Goal: Task Accomplishment & Management: Use online tool/utility

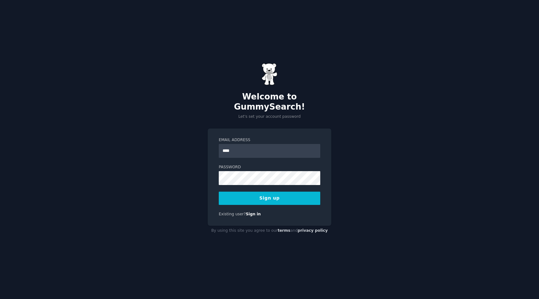
type input "**********"
click at [268, 191] on button "Sign up" at bounding box center [270, 197] width 102 height 13
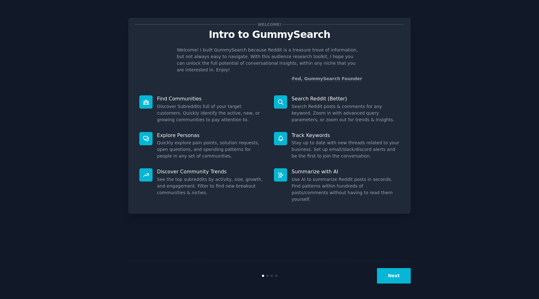
click at [323, 212] on div "Welcome! Intro to GummySearch Welcome! I built GummySearch because Reddit is a …" at bounding box center [269, 149] width 282 height 281
click at [396, 278] on button "Next" at bounding box center [394, 275] width 34 height 15
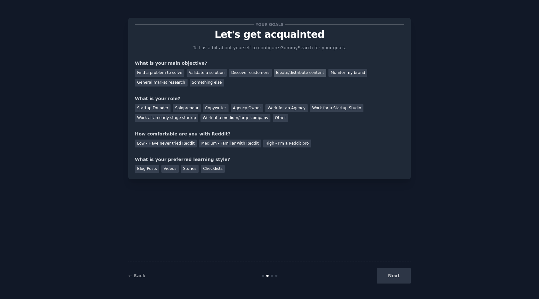
click at [283, 72] on div "Ideate/distribute content" at bounding box center [300, 73] width 52 height 8
click at [162, 109] on div "Startup Founder" at bounding box center [153, 108] width 36 height 8
click at [210, 144] on div "Medium - Familiar with Reddit" at bounding box center [230, 143] width 62 height 8
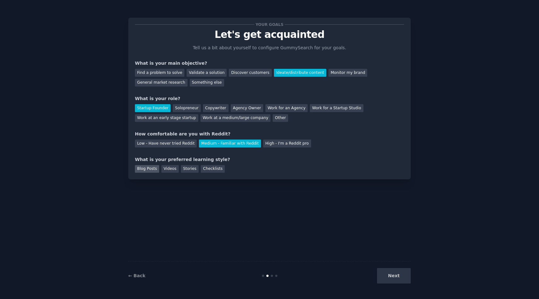
click at [153, 170] on div "Blog Posts" at bounding box center [147, 169] width 24 height 8
click at [164, 170] on div "Videos" at bounding box center [169, 169] width 17 height 8
click at [147, 167] on div "Blog Posts" at bounding box center [147, 169] width 24 height 8
click at [386, 277] on button "Next" at bounding box center [394, 275] width 34 height 15
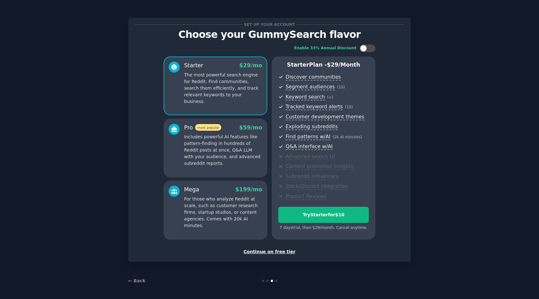
click at [282, 252] on div "Continue on free tier" at bounding box center [269, 251] width 269 height 7
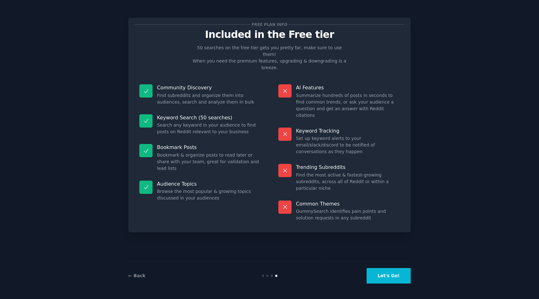
click at [392, 278] on button "Let's Go!" at bounding box center [389, 275] width 44 height 15
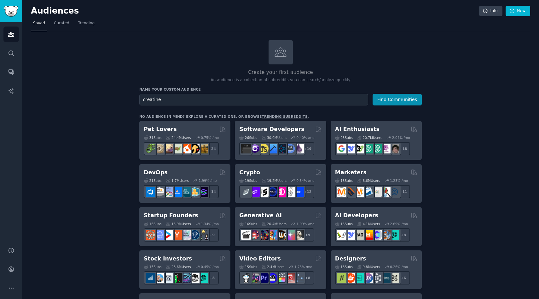
type input "creatine"
click at [373, 94] on button "Find Communities" at bounding box center [397, 100] width 49 height 12
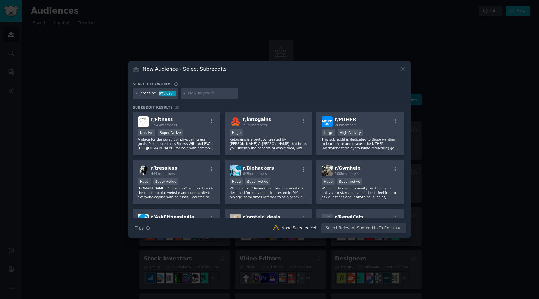
scroll to position [104, 0]
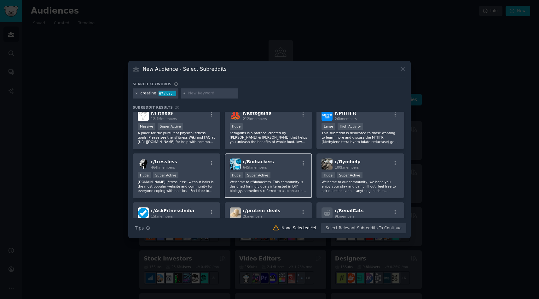
click at [253, 182] on p "Welcome to r/Biohackers. This community is designed for individuals interested …" at bounding box center [269, 185] width 78 height 13
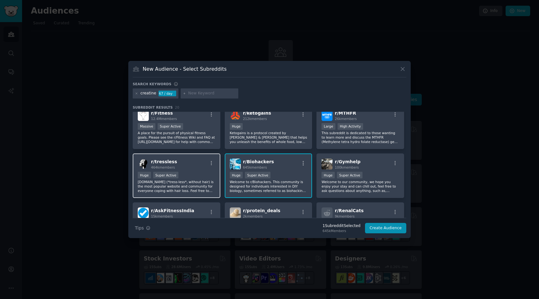
click at [196, 160] on div "r/ tressless 464k members" at bounding box center [177, 163] width 78 height 11
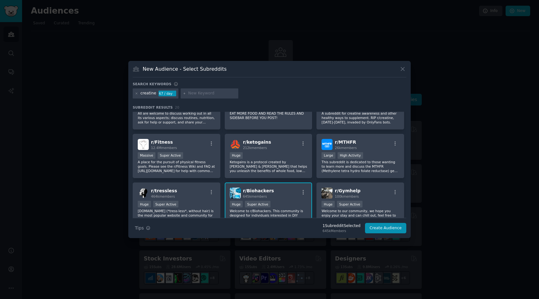
scroll to position [0, 0]
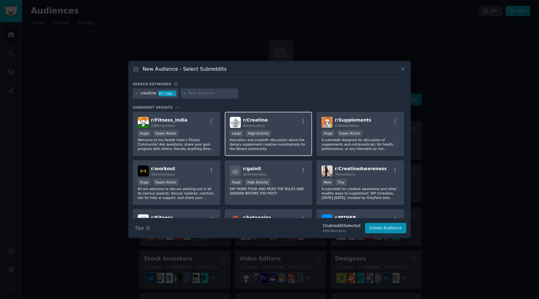
click at [282, 142] on p "Education and scientific discussion about the dietary supplement creatine monoh…" at bounding box center [269, 143] width 78 height 13
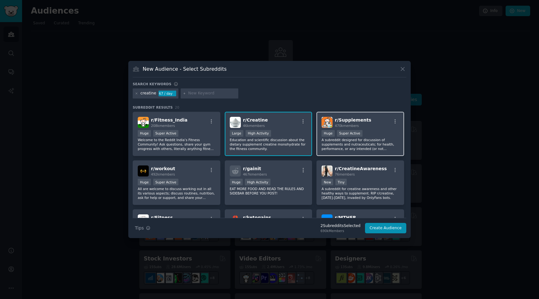
click at [334, 147] on p "A subreddit designed for discussion of supplements and nutraceuticals; for heal…" at bounding box center [361, 143] width 78 height 13
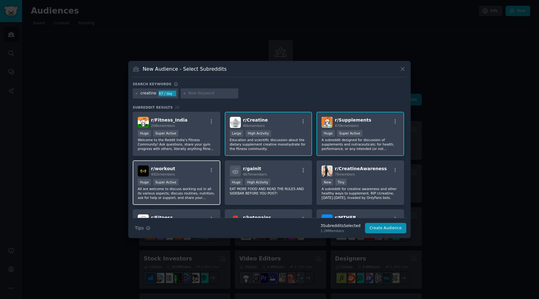
click at [206, 192] on p "All are welcome to discuss working out in all its various aspects; discuss rout…" at bounding box center [177, 192] width 78 height 13
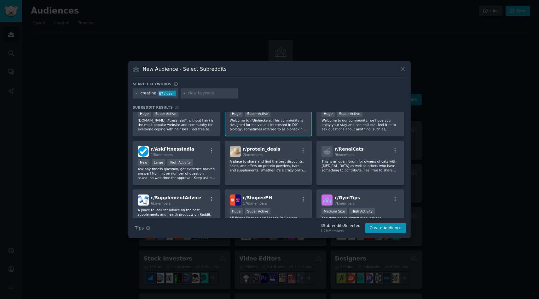
scroll to position [166, 0]
click at [190, 95] on input "text" at bounding box center [212, 93] width 48 height 6
type input "creatine rtd"
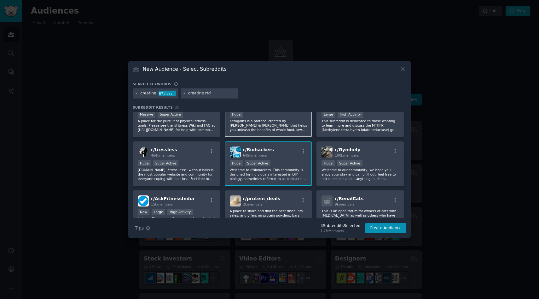
scroll to position [182, 0]
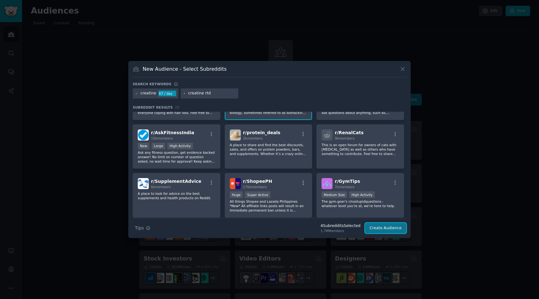
click at [379, 230] on button "Create Audience" at bounding box center [386, 228] width 42 height 11
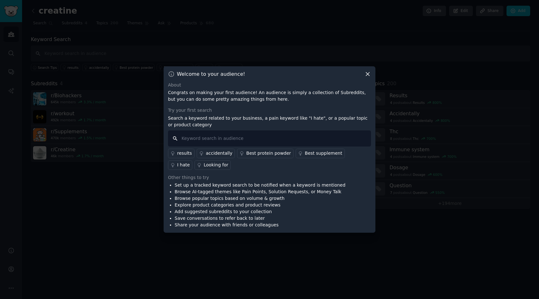
click at [222, 140] on input "text" at bounding box center [269, 138] width 203 height 16
type input "drink"
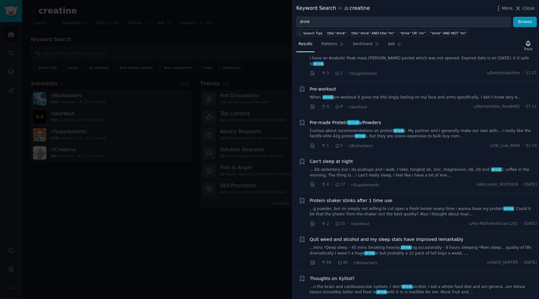
scroll to position [65, 0]
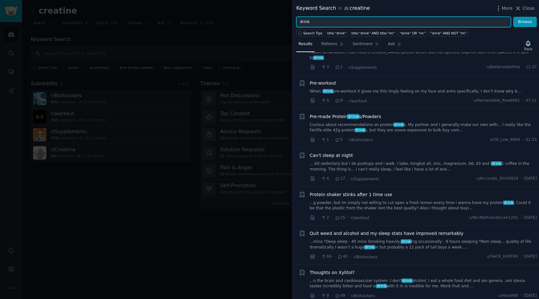
click at [316, 21] on input "drink" at bounding box center [403, 22] width 215 height 11
click at [513, 17] on button "Browse" at bounding box center [525, 22] width 24 height 11
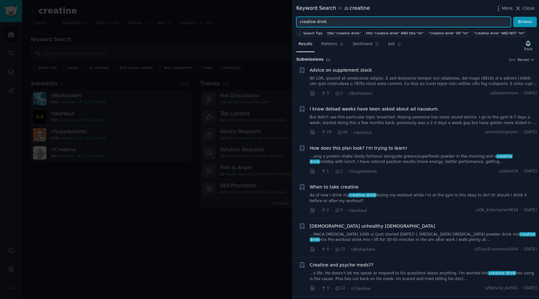
click at [325, 21] on input "creatine drink" at bounding box center [403, 22] width 215 height 11
click at [513, 17] on button "Browse" at bounding box center [525, 22] width 24 height 11
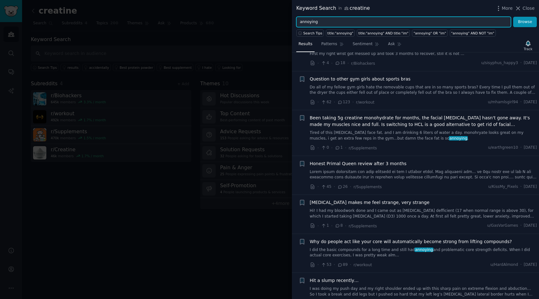
scroll to position [89, 0]
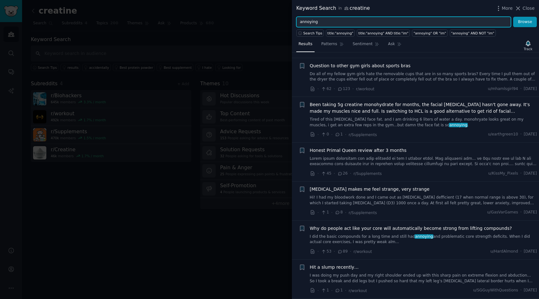
click at [315, 22] on input "annoying" at bounding box center [403, 22] width 215 height 11
type input "cognitive"
click at [513, 17] on button "Browse" at bounding box center [525, 22] width 24 height 11
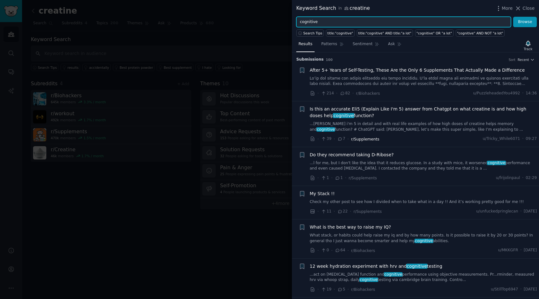
scroll to position [64, 0]
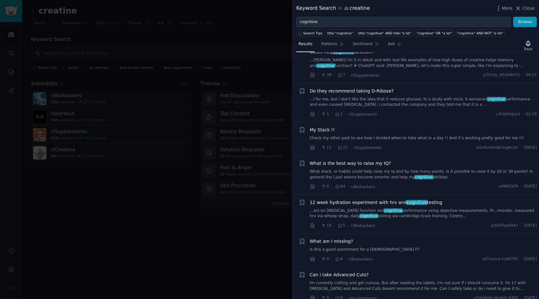
click at [191, 155] on div at bounding box center [269, 149] width 539 height 299
click at [530, 11] on span "Close" at bounding box center [529, 8] width 12 height 7
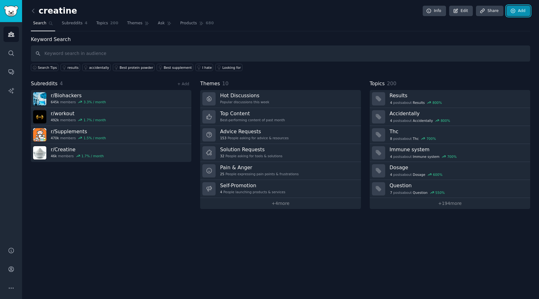
click at [527, 10] on link "Add" at bounding box center [519, 11] width 24 height 11
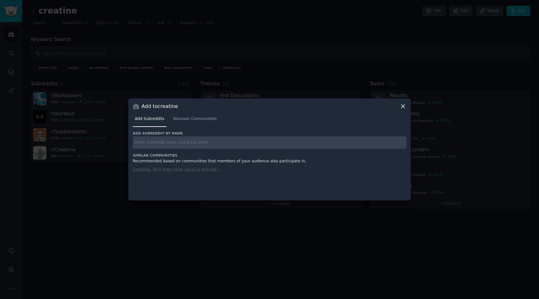
click at [398, 47] on div at bounding box center [269, 149] width 539 height 299
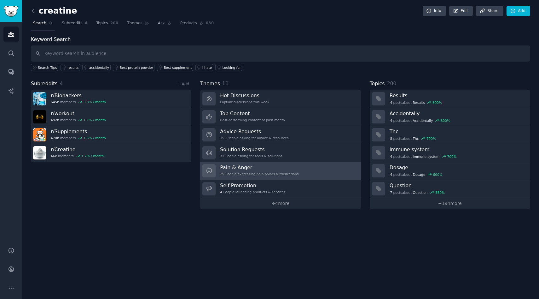
click at [241, 169] on h3 "Pain & Anger" at bounding box center [259, 167] width 79 height 7
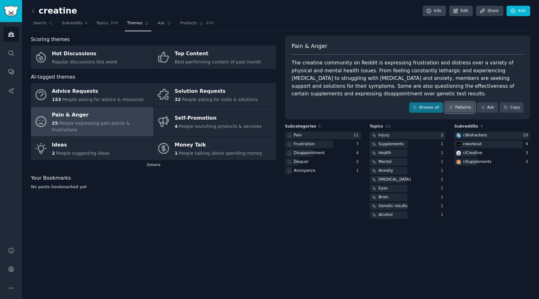
click at [457, 107] on link "Patterns" at bounding box center [460, 107] width 30 height 11
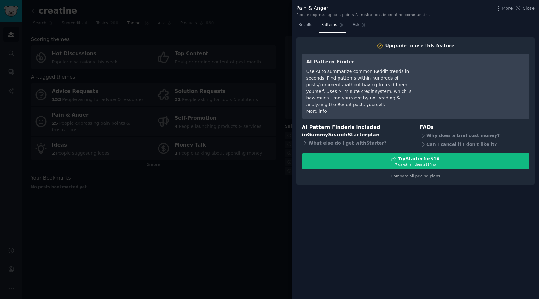
click at [250, 208] on div at bounding box center [269, 149] width 539 height 299
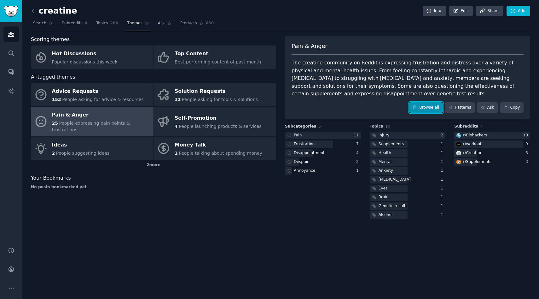
click at [431, 107] on link "Browse all" at bounding box center [426, 107] width 34 height 11
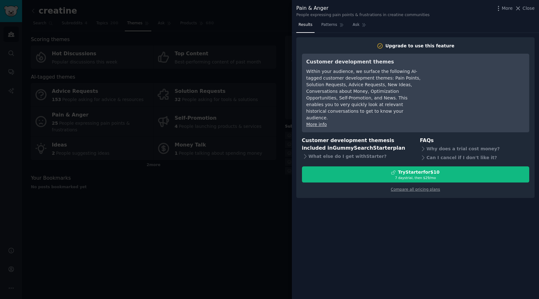
click at [264, 191] on div at bounding box center [269, 149] width 539 height 299
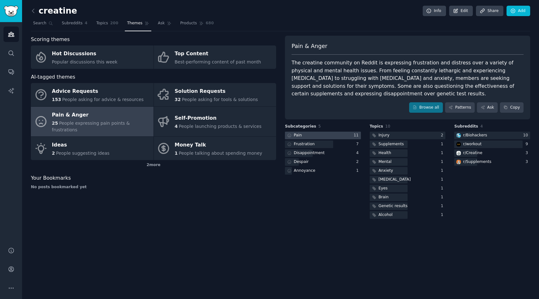
click at [328, 135] on div at bounding box center [323, 135] width 76 height 8
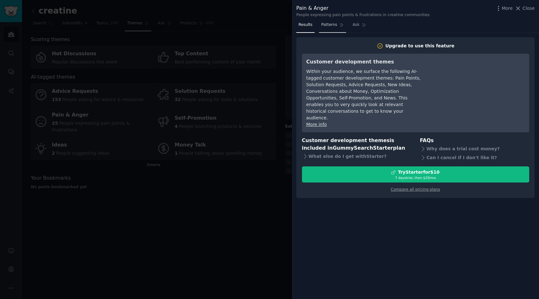
click at [331, 24] on span "Patterns" at bounding box center [329, 25] width 16 height 6
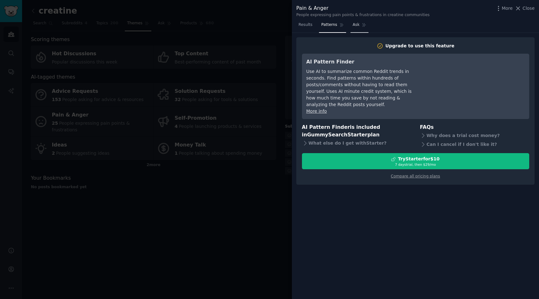
click at [353, 23] on span "Ask" at bounding box center [356, 25] width 7 height 6
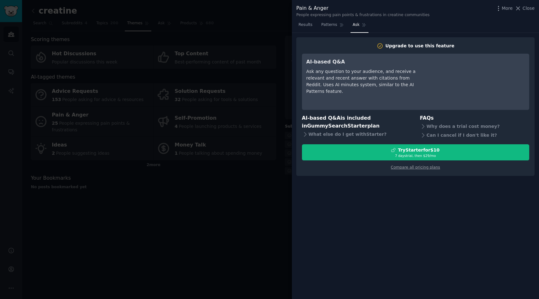
click at [242, 212] on div at bounding box center [269, 149] width 539 height 299
